Goal: Information Seeking & Learning: Understand process/instructions

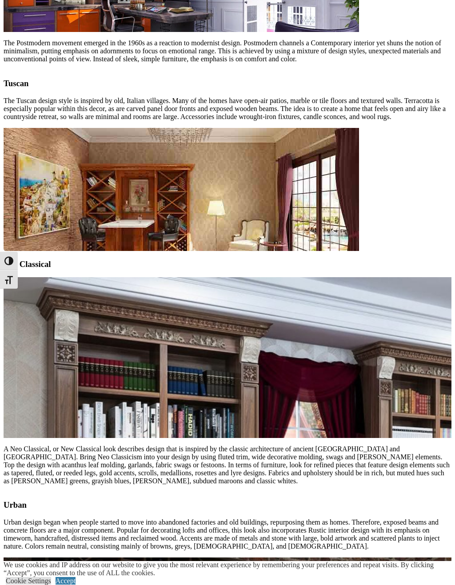
scroll to position [2208, 0]
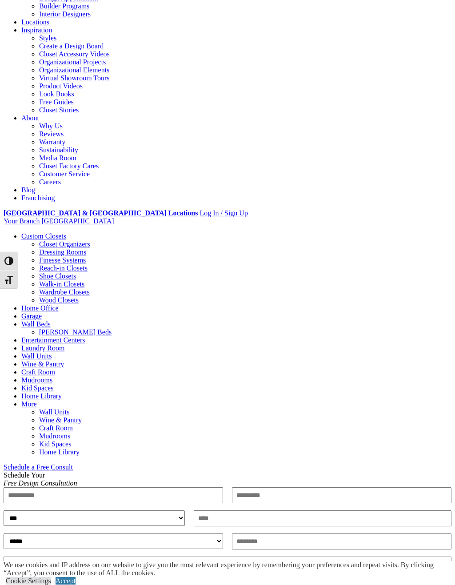
scroll to position [0, 0]
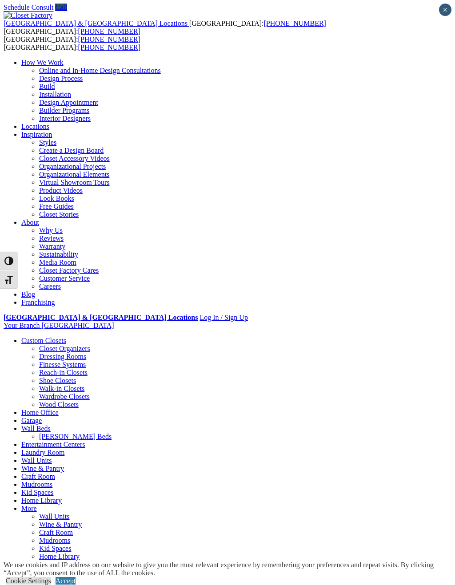
click at [83, 75] on link "Design Process" at bounding box center [61, 79] width 44 height 8
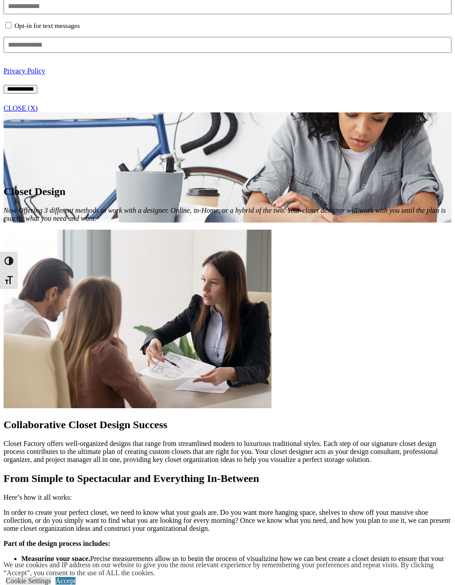
scroll to position [662, 0]
click at [38, 112] on link "CLOSE (X)" at bounding box center [21, 109] width 34 height 8
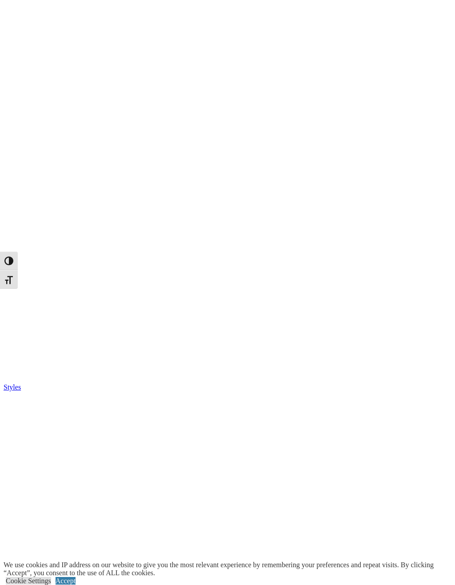
scroll to position [1514, 0]
